Goal: Task Accomplishment & Management: Manage account settings

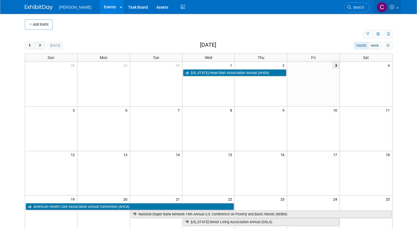
click at [395, 7] on icon at bounding box center [392, 6] width 6 height 5
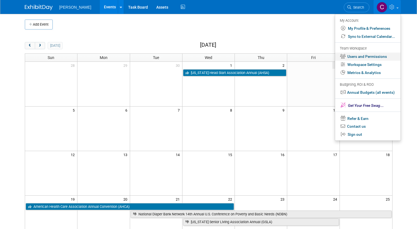
click at [364, 55] on link "Users and Permissions" at bounding box center [367, 57] width 65 height 8
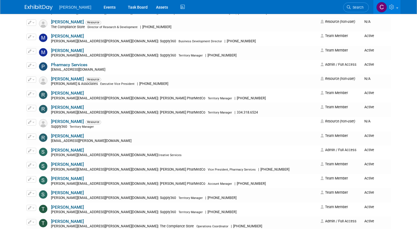
scroll to position [524, 0]
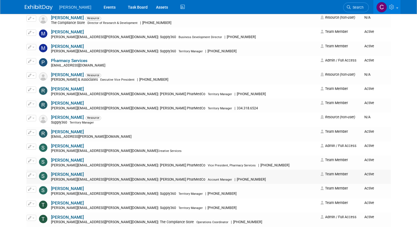
click at [72, 175] on link "Shannon Glynn" at bounding box center [67, 174] width 33 height 5
